Goal: Check status

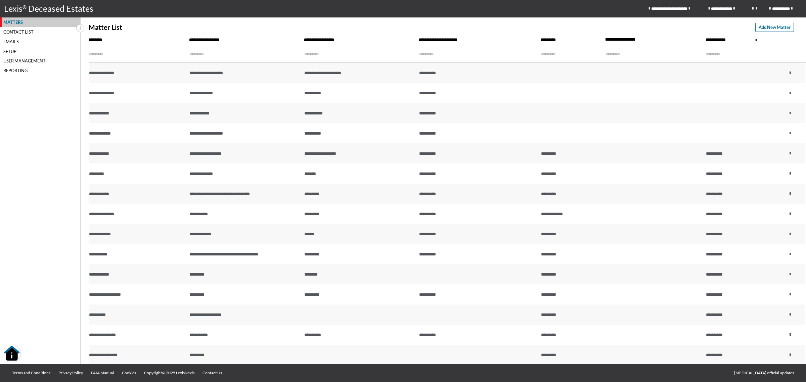
click at [118, 50] on input "text" at bounding box center [133, 54] width 89 height 12
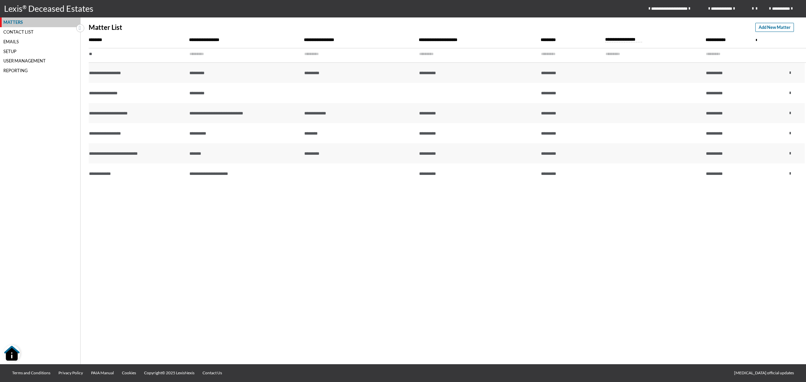
type input "*"
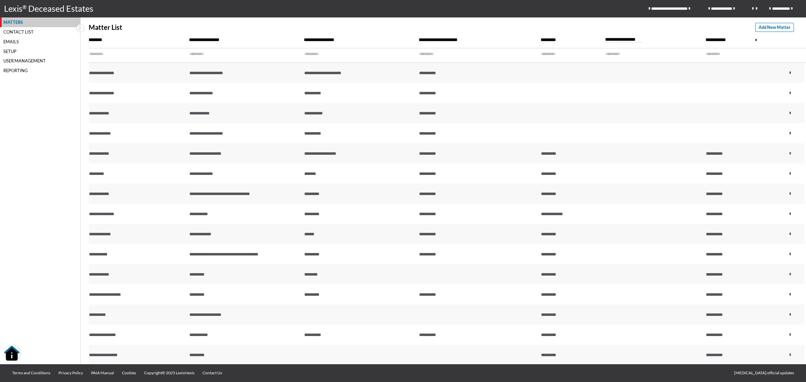
click at [195, 51] on input "text" at bounding box center [240, 54] width 102 height 12
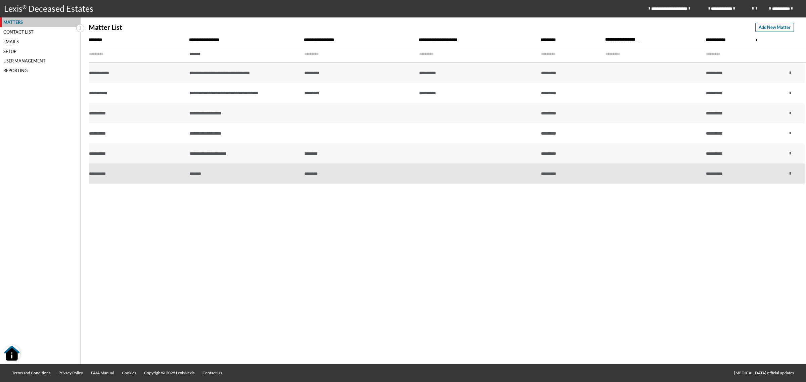
type input "*******"
click at [209, 177] on td "*******" at bounding box center [245, 173] width 115 height 20
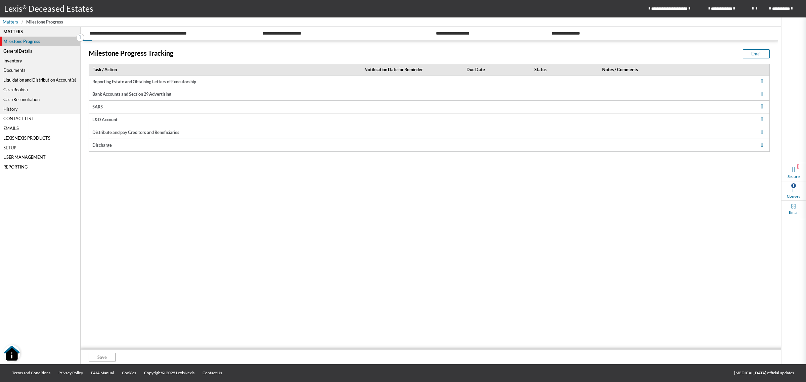
click at [29, 46] on div "Milestone Progress" at bounding box center [40, 42] width 81 height 10
click at [32, 49] on div "General Details" at bounding box center [40, 51] width 80 height 10
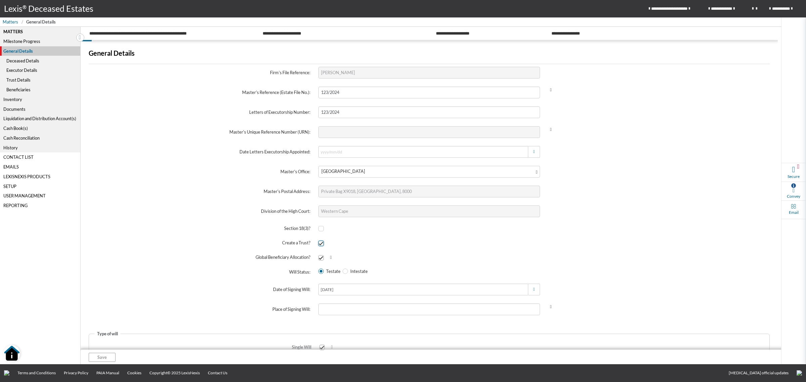
click at [321, 245] on span at bounding box center [320, 243] width 5 height 5
click at [321, 245] on input "checkbox" at bounding box center [320, 243] width 4 height 4
checkbox input "false"
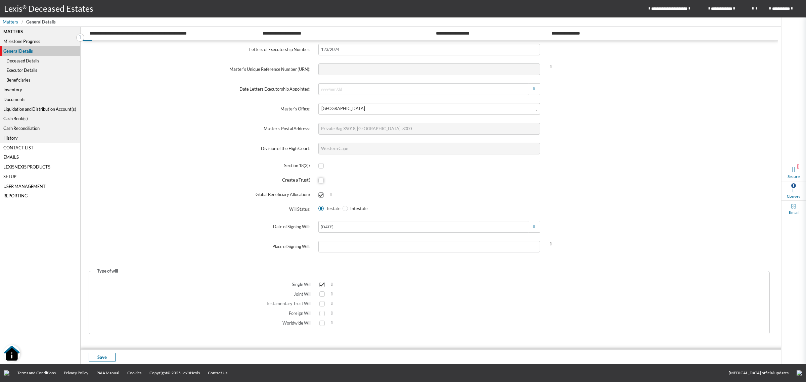
scroll to position [64, 0]
click at [101, 355] on span "Save" at bounding box center [101, 357] width 9 height 6
click at [14, 352] on img "Open Resource Center" at bounding box center [11, 353] width 17 height 17
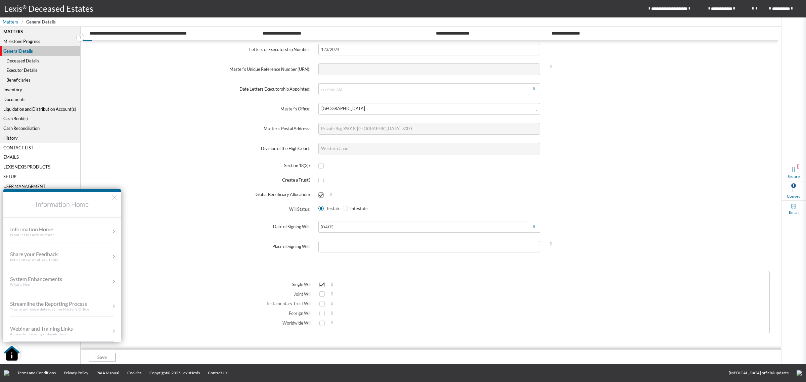
click at [82, 255] on div "Share your Feedback Let us know what you think" at bounding box center [62, 256] width 104 height 11
click at [113, 195] on button "×" at bounding box center [114, 197] width 6 height 11
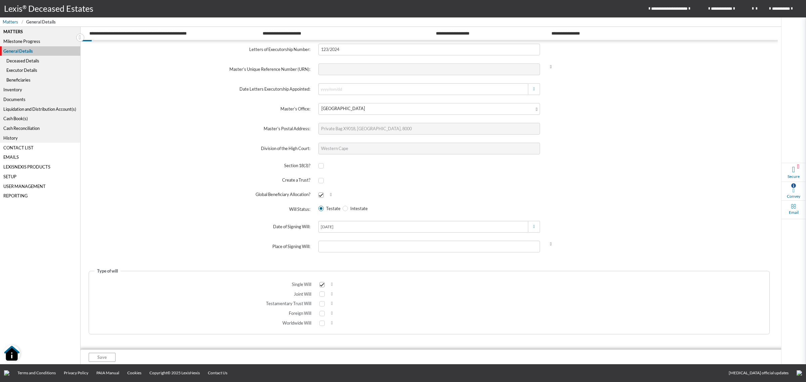
drag, startPoint x: 17, startPoint y: 356, endPoint x: 16, endPoint y: 352, distance: 3.5
click at [17, 356] on img "Open Resource Center" at bounding box center [11, 353] width 17 height 17
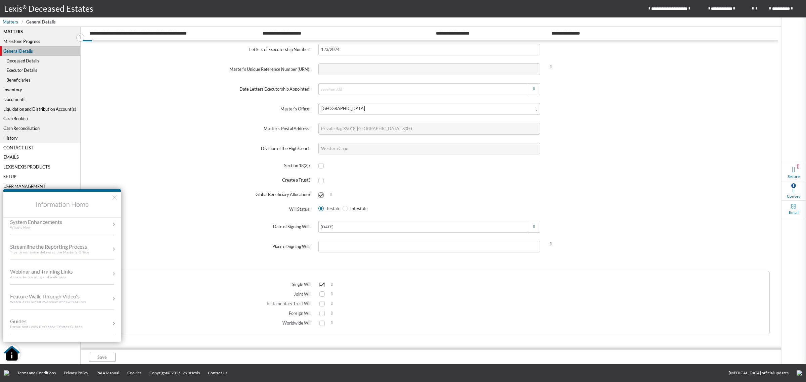
scroll to position [42, 0]
click at [42, 241] on div "What's New" at bounding box center [42, 242] width 65 height 5
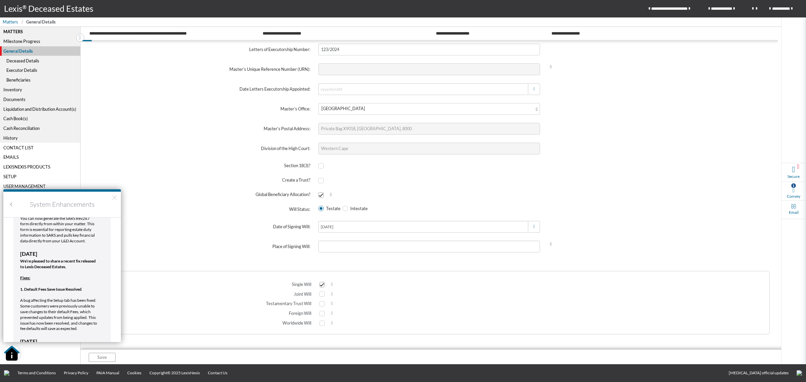
scroll to position [168, 0]
click at [191, 231] on label "Date of Signing Will:" at bounding box center [200, 227] width 230 height 20
click at [114, 197] on button "×" at bounding box center [114, 197] width 6 height 11
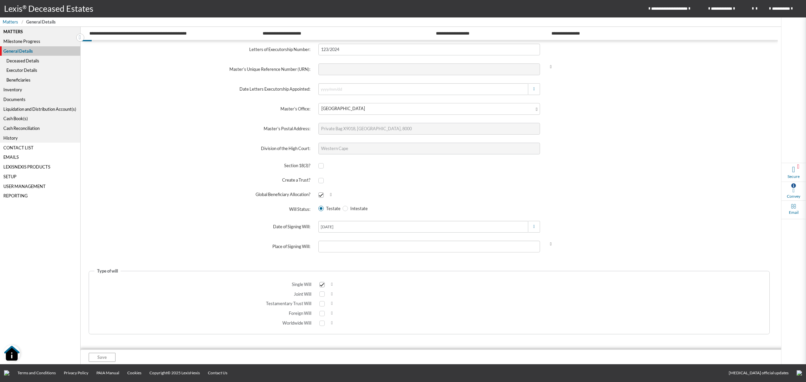
click at [18, 109] on div "Liquidation and Distribution Account(s)" at bounding box center [40, 109] width 80 height 10
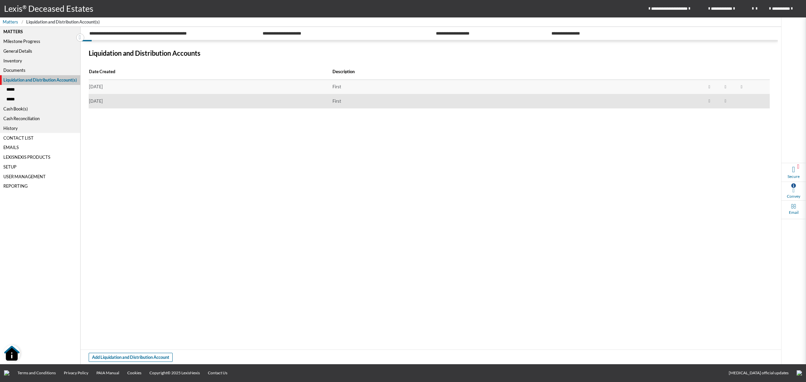
click at [163, 101] on td "[DATE]" at bounding box center [210, 101] width 243 height 14
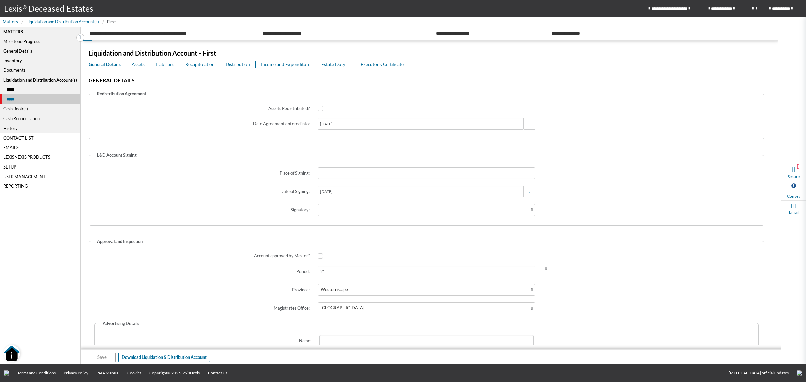
click at [21, 78] on div "Liquidation and Distribution Account(s)" at bounding box center [40, 80] width 80 height 10
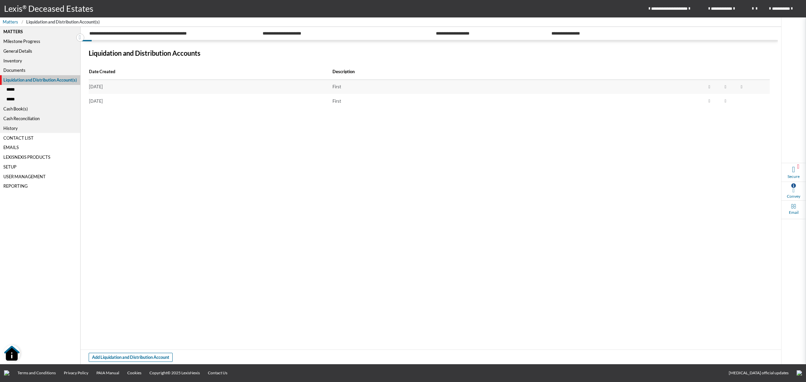
click at [316, 227] on div "Date Created Description [DATE] First [DATE] First" at bounding box center [429, 189] width 681 height 250
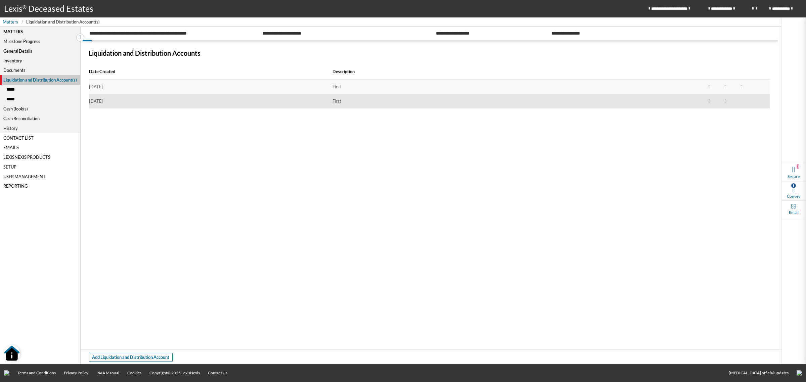
click at [228, 106] on td "[DATE]" at bounding box center [210, 101] width 243 height 14
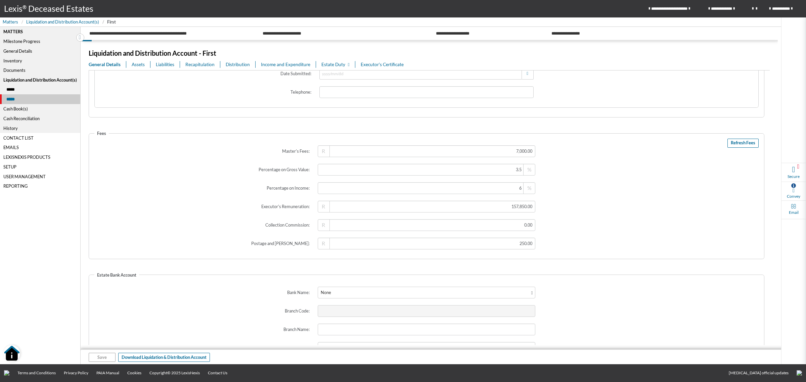
scroll to position [960, 0]
